Goal: Find specific page/section: Find specific page/section

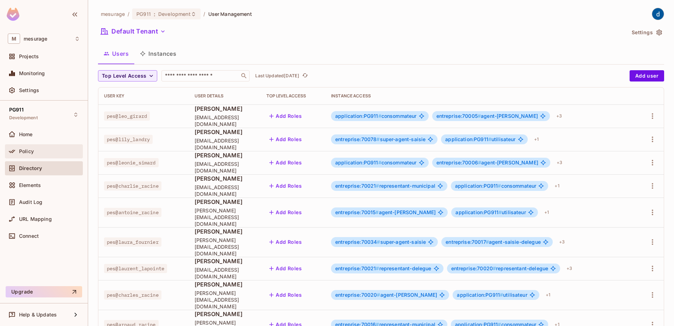
click at [32, 149] on span "Policy" at bounding box center [26, 151] width 15 height 6
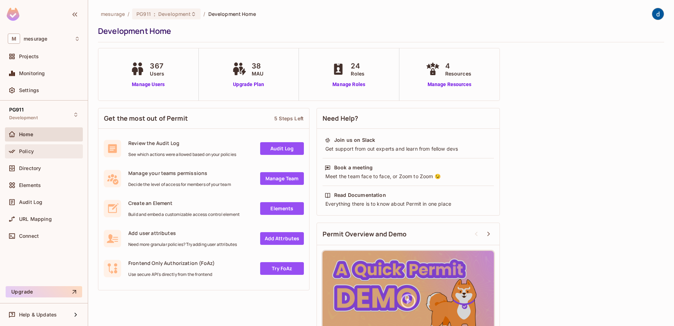
click at [35, 153] on div "Policy" at bounding box center [49, 151] width 61 height 6
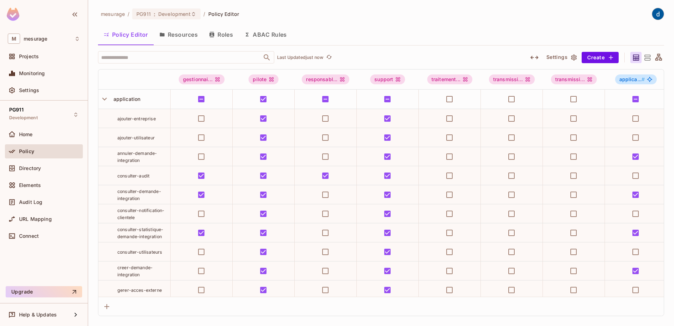
click at [189, 40] on button "Resources" at bounding box center [179, 35] width 50 height 18
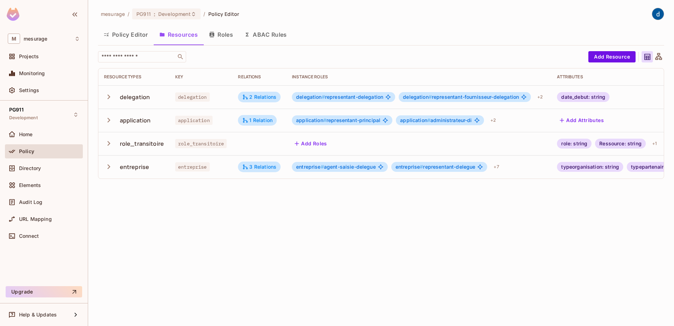
click at [287, 235] on div "mesurage / PG911 : Development / Policy Editor Policy Editor Resources Roles AB…" at bounding box center [381, 163] width 586 height 326
